Goal: Transaction & Acquisition: Purchase product/service

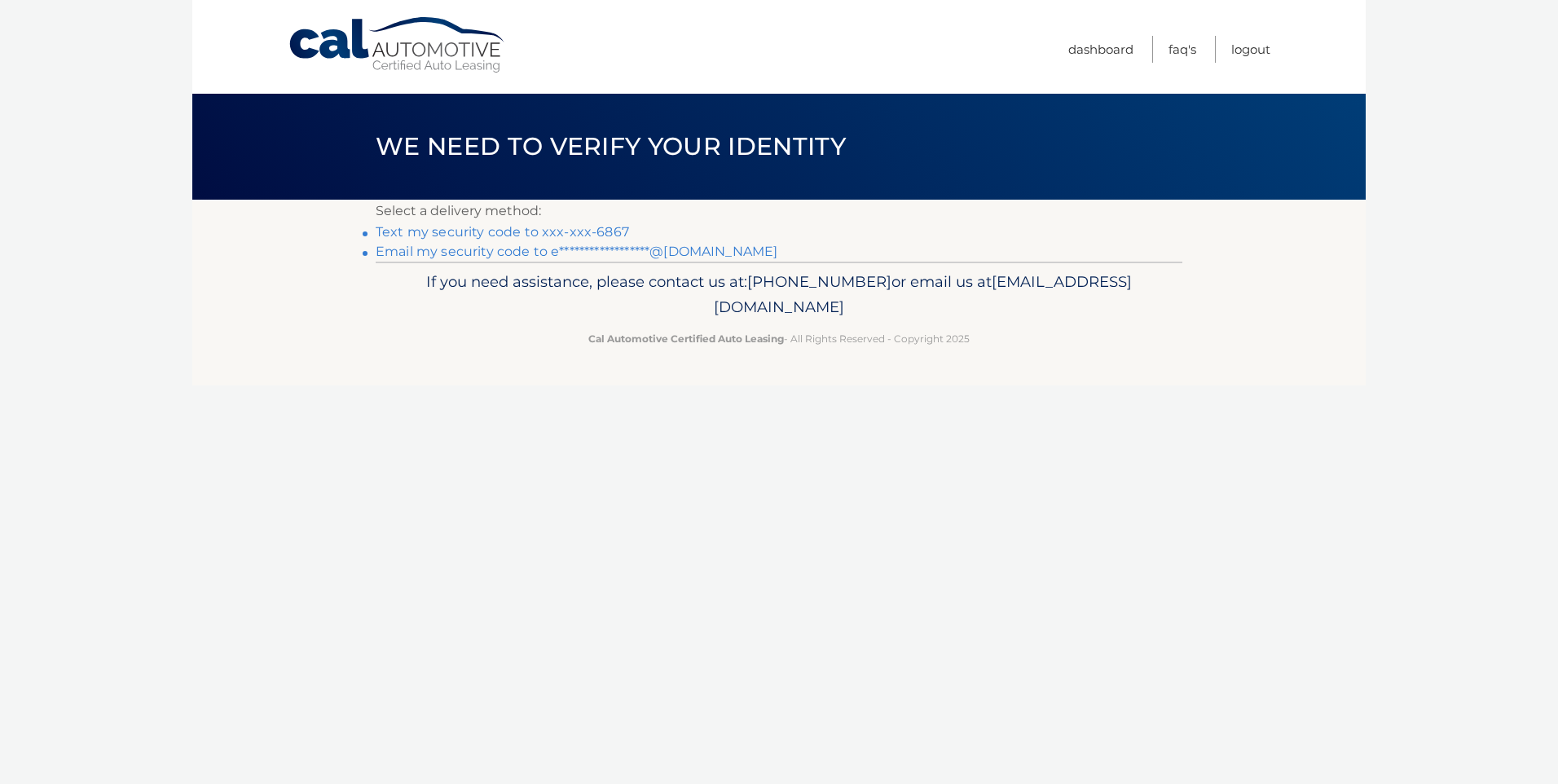
click at [611, 226] on link "Text my security code to xxx-xxx-6867" at bounding box center [502, 232] width 253 height 15
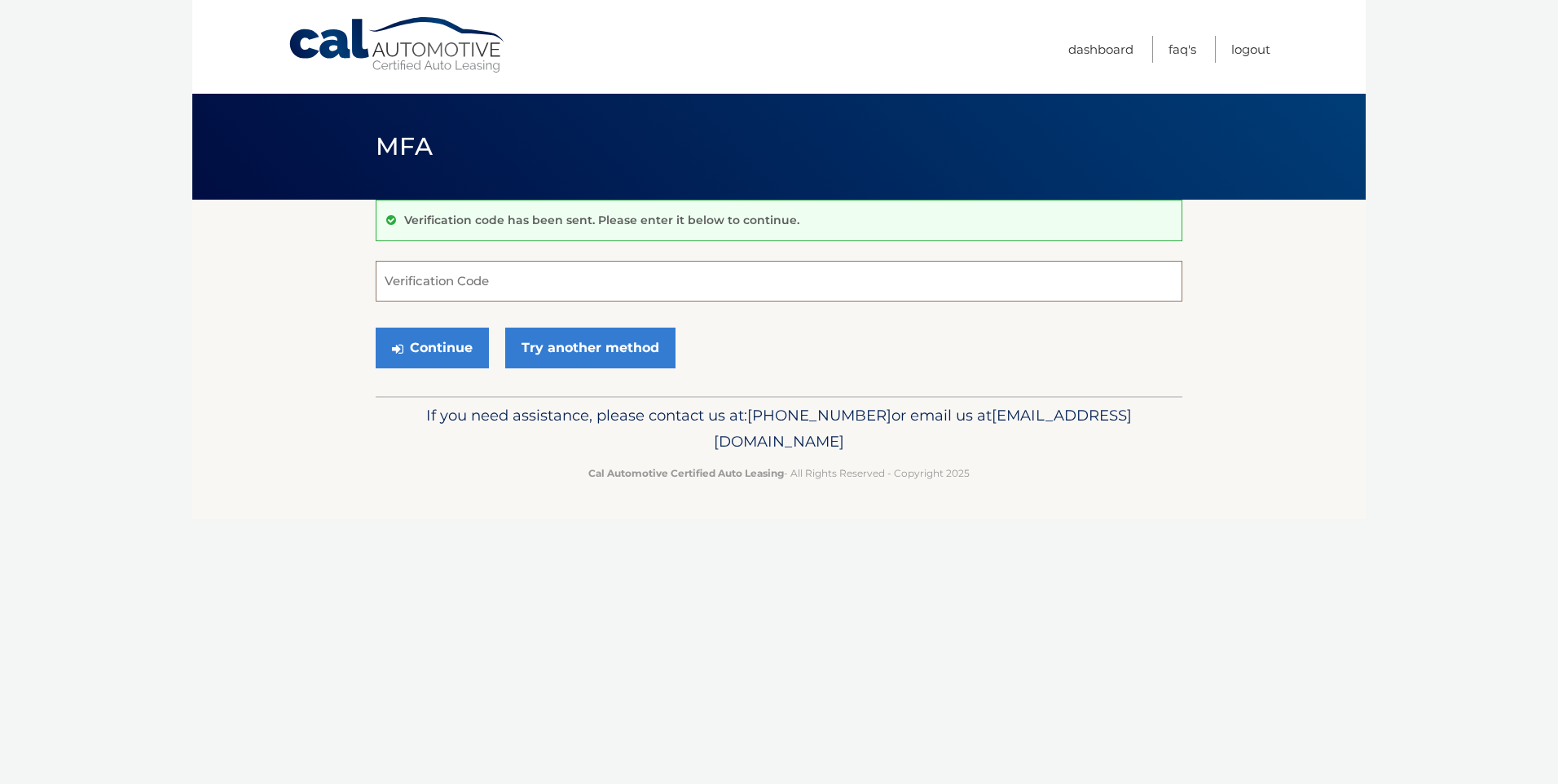
click at [632, 294] on input "Verification Code" at bounding box center [779, 281] width 807 height 40
type input "962126"
click at [458, 336] on button "Continue" at bounding box center [432, 348] width 113 height 40
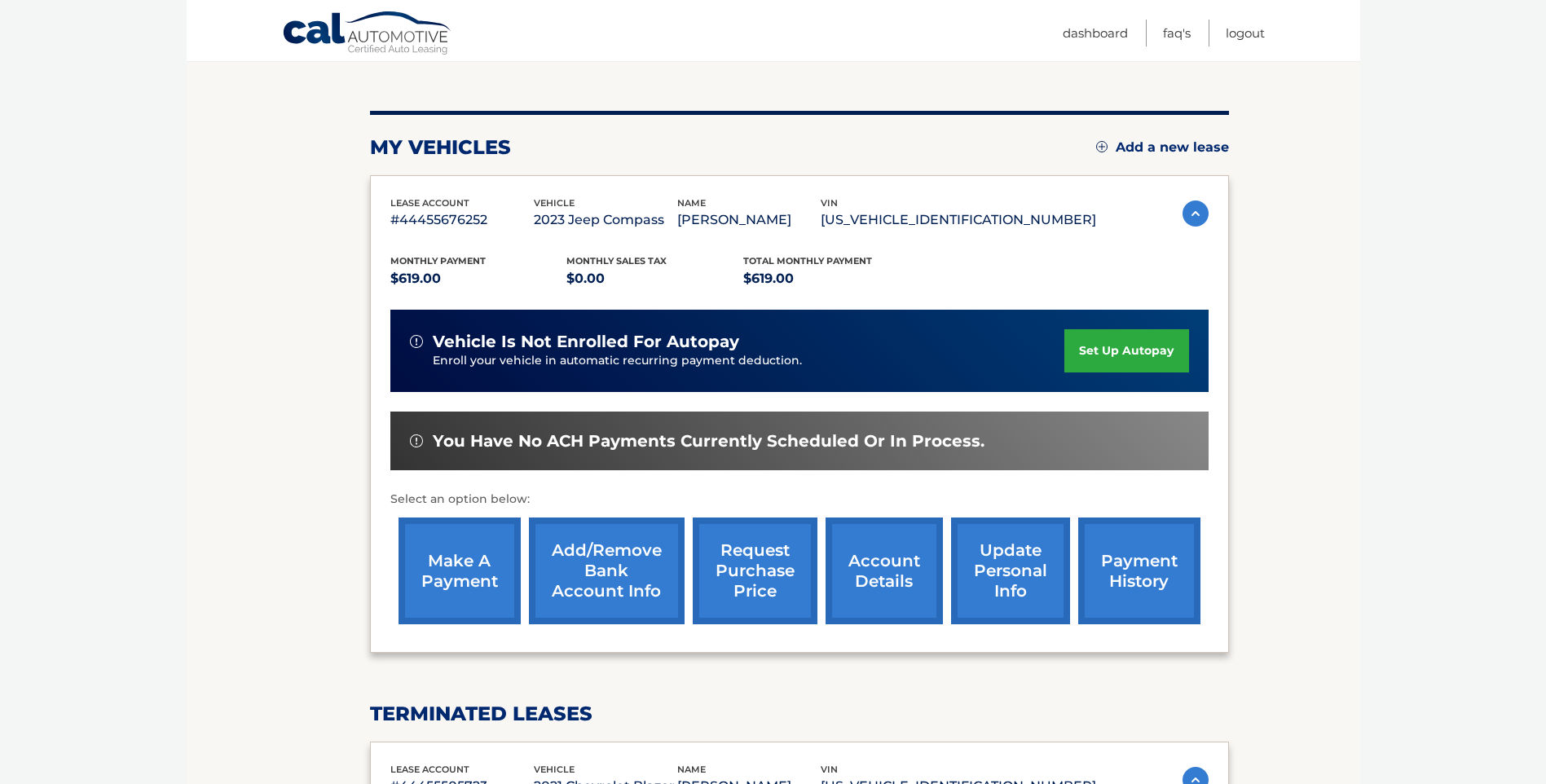
scroll to position [163, 0]
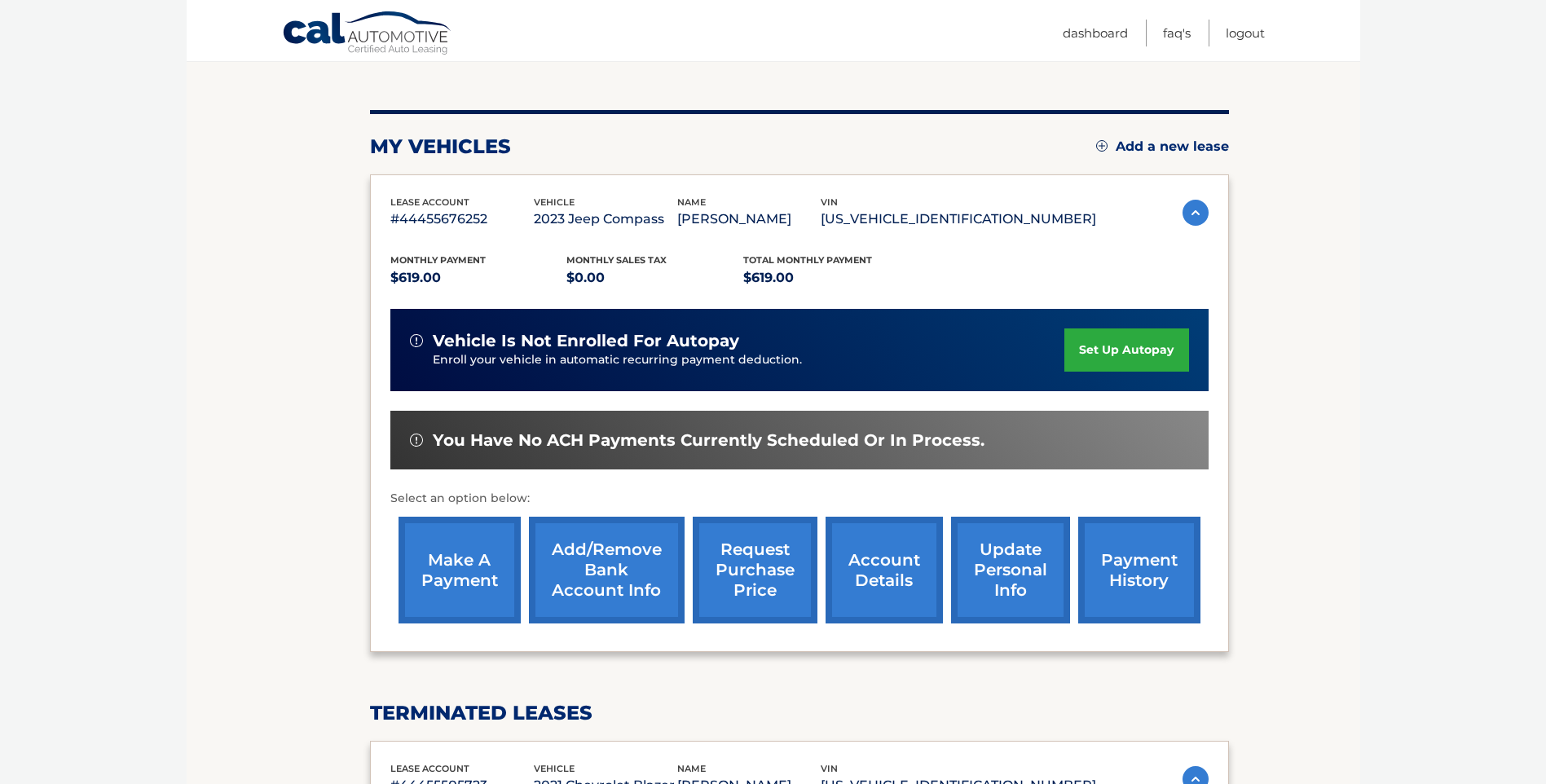
click at [500, 557] on link "make a payment" at bounding box center [459, 569] width 122 height 107
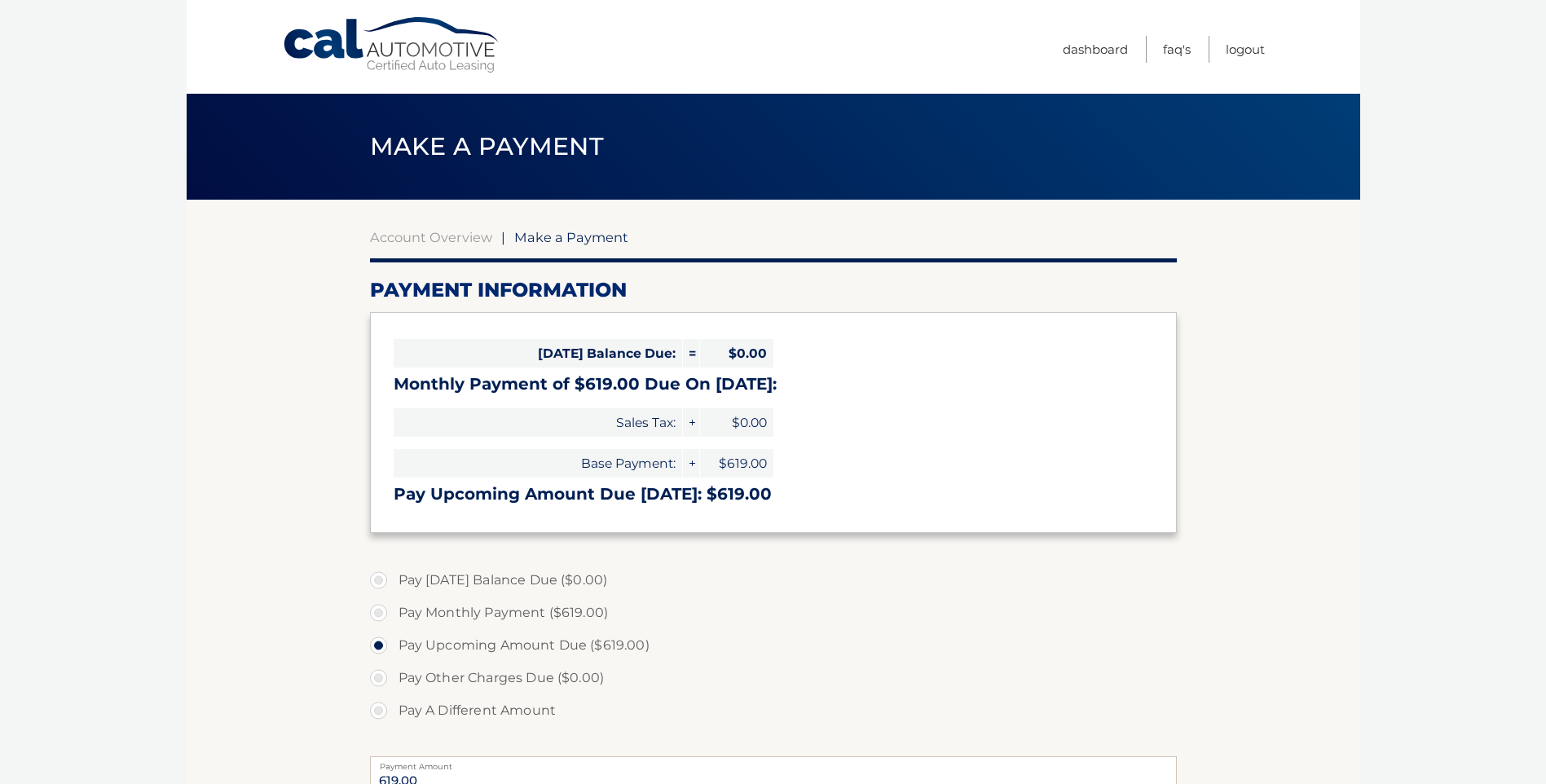
select select "ZDgzYWUxZDMtNWUxYS00YzJlLWJhOTItZmMyOWJiZDRmZDEy"
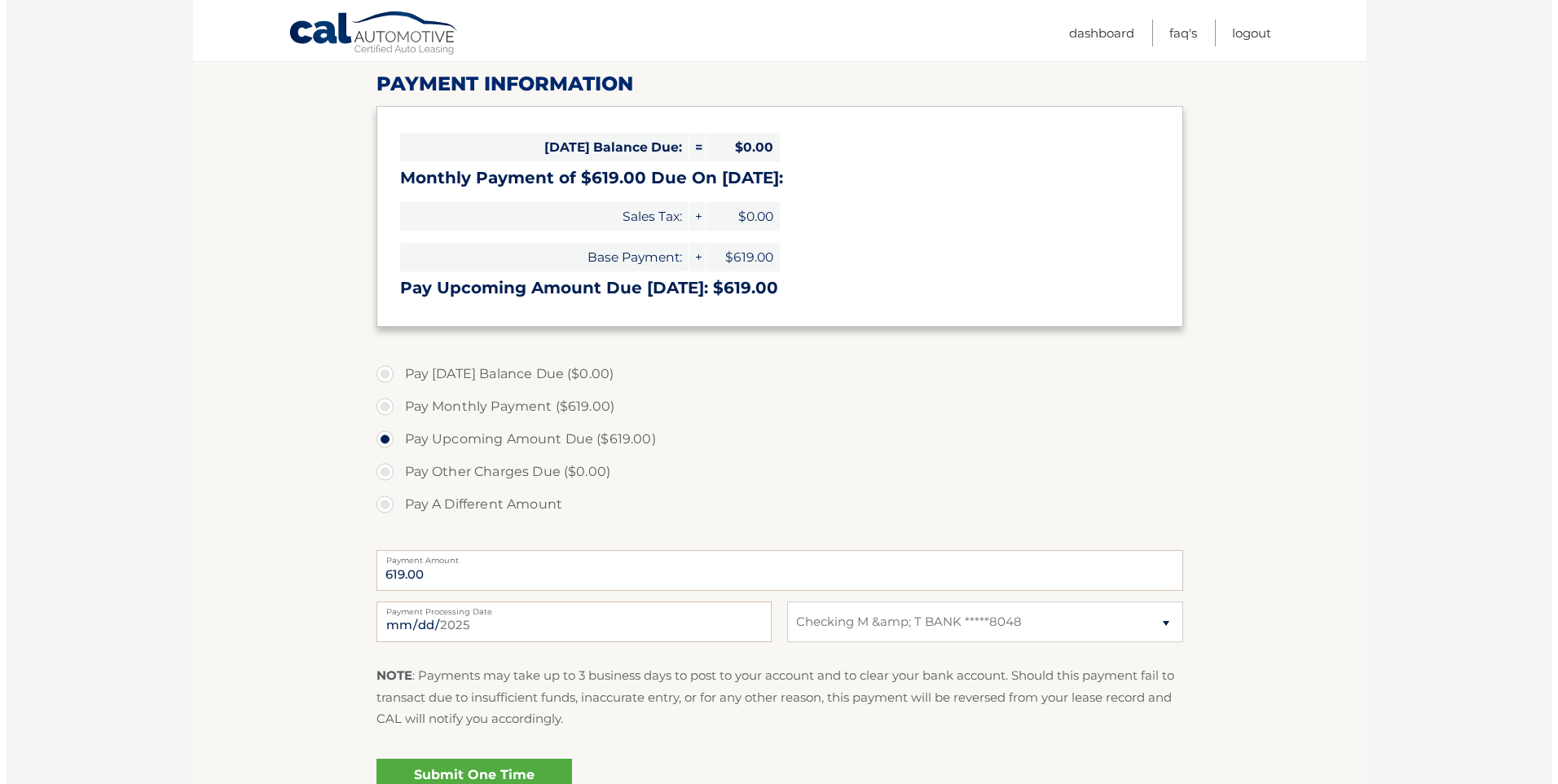
scroll to position [244, 0]
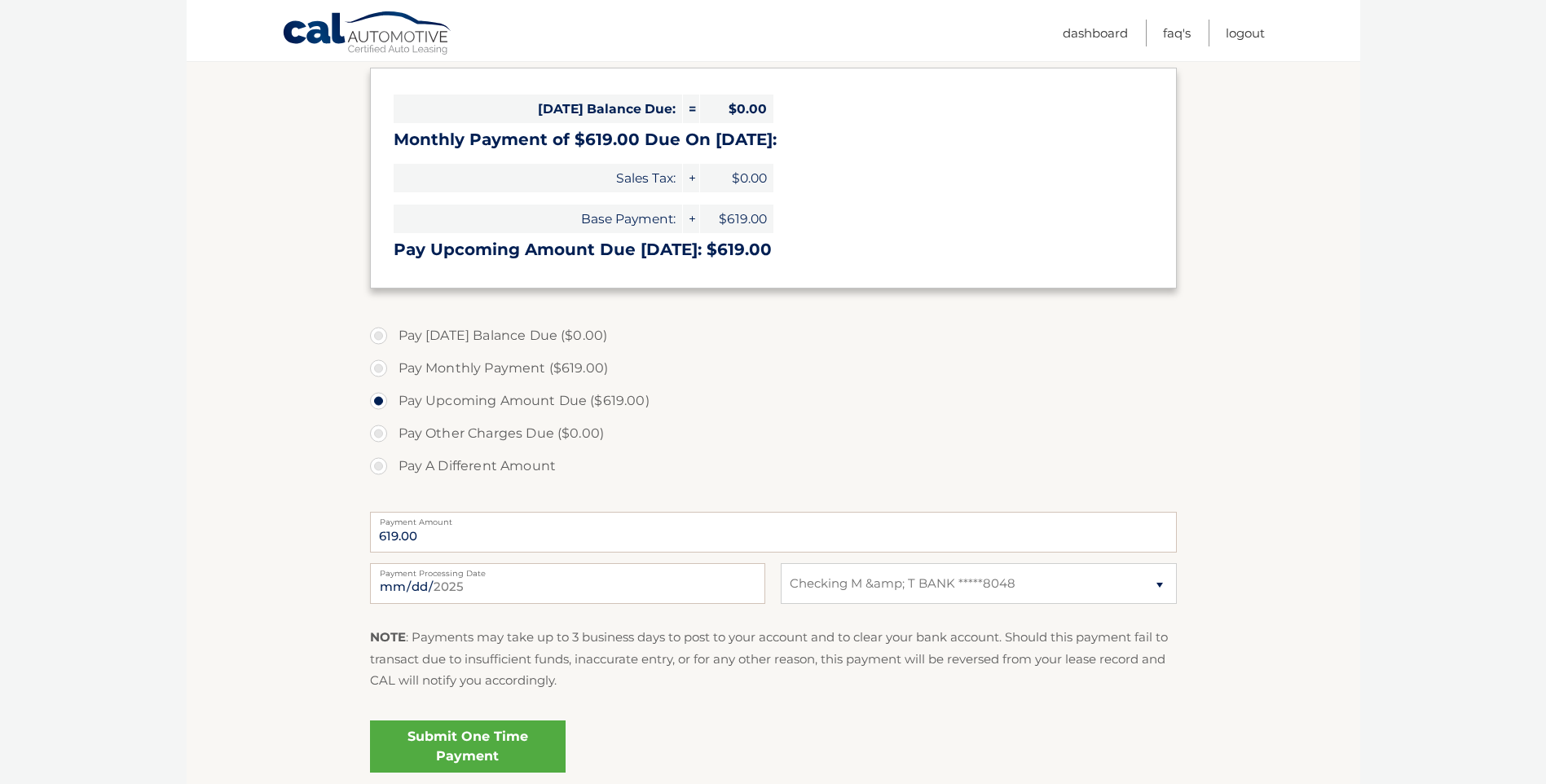
click at [433, 753] on link "Submit One Time Payment" at bounding box center [468, 746] width 195 height 52
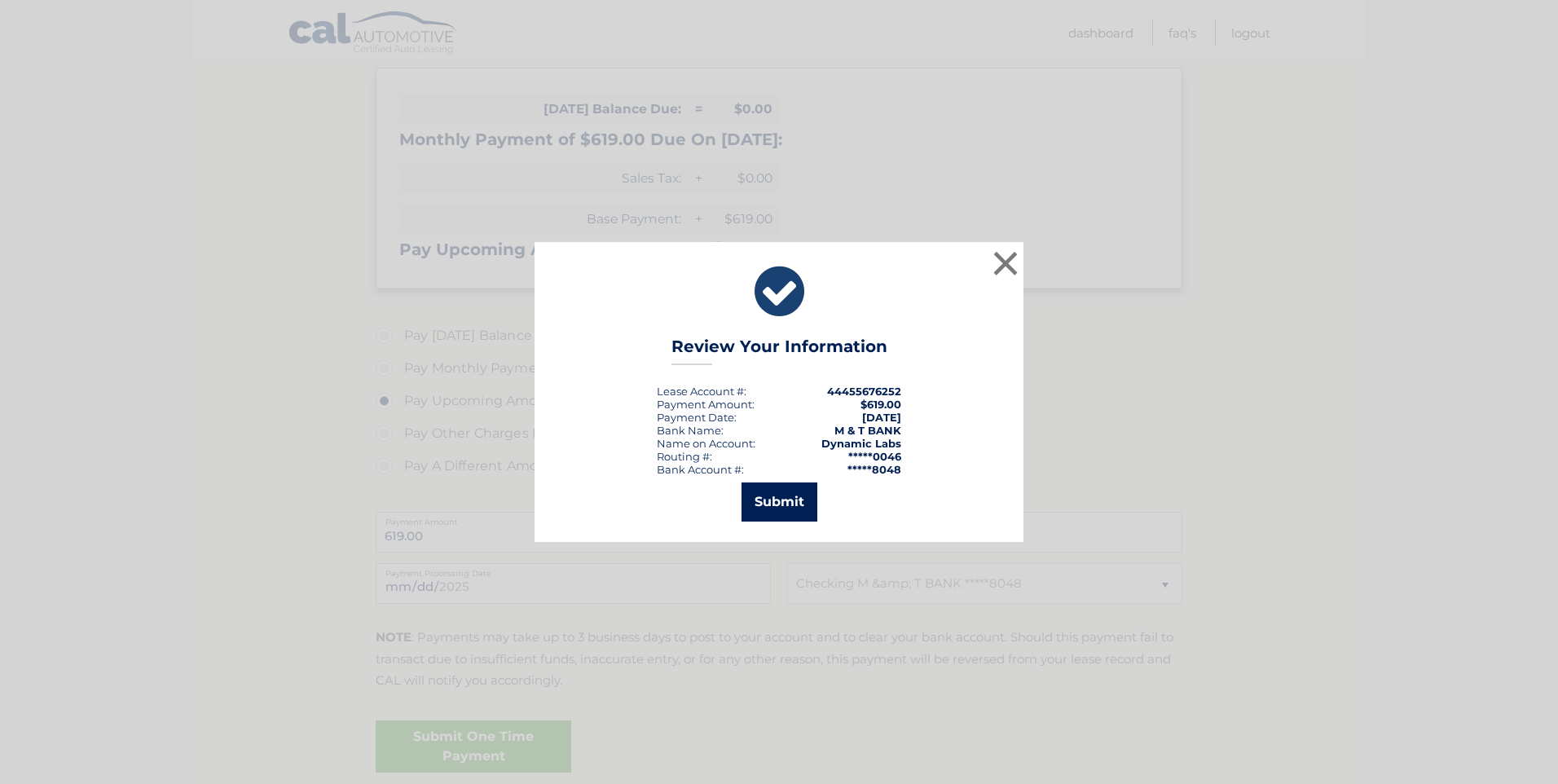
click at [798, 511] on button "Submit" at bounding box center [779, 502] width 76 height 39
